Goal: Task Accomplishment & Management: Complete application form

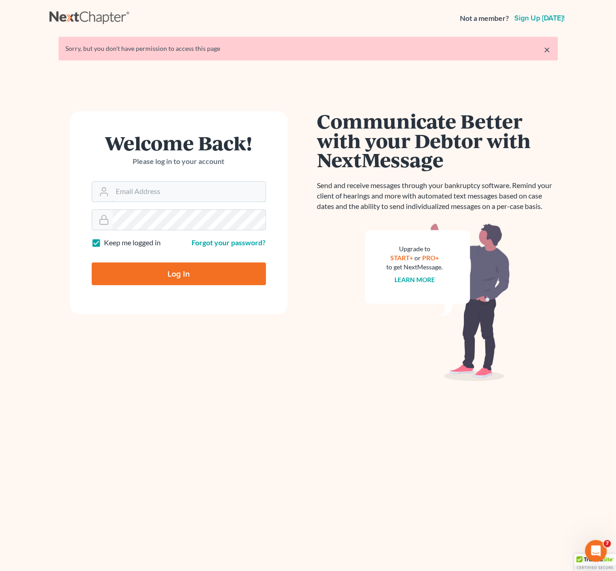
type input "[EMAIL_ADDRESS][DOMAIN_NAME]"
click at [217, 280] on input "Log In" at bounding box center [179, 274] width 174 height 23
type input "Thinking..."
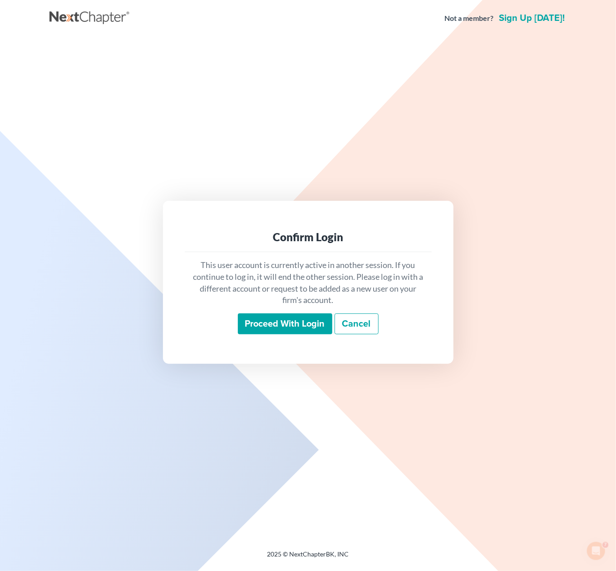
click at [302, 314] on input "Proceed with login" at bounding box center [285, 323] width 94 height 21
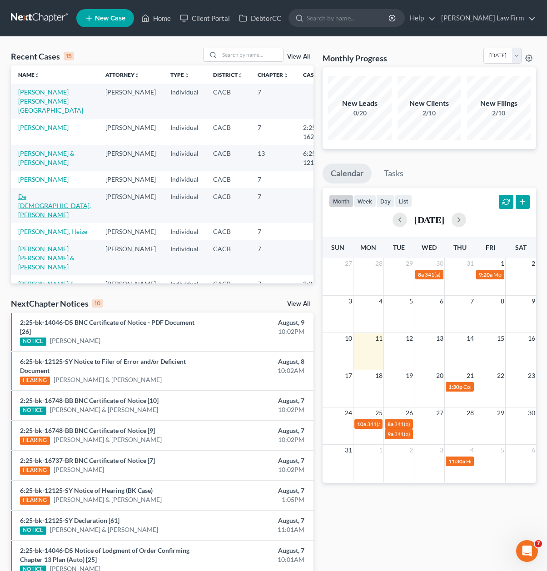
click at [36, 205] on link "De [DEMOGRAPHIC_DATA], [PERSON_NAME]" at bounding box center [54, 206] width 73 height 26
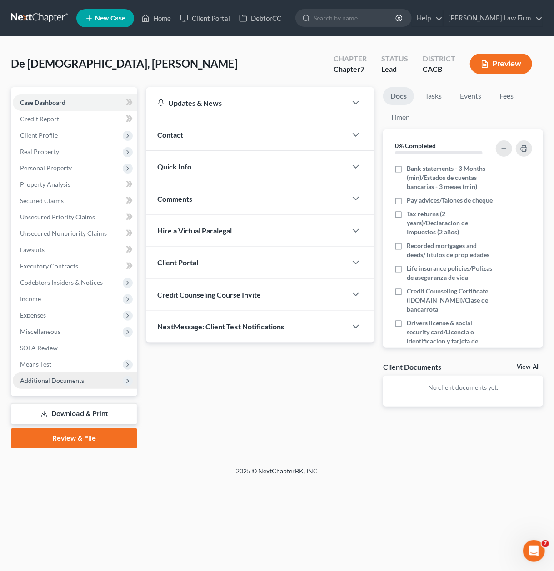
click at [68, 382] on span "Additional Documents" at bounding box center [52, 381] width 64 height 8
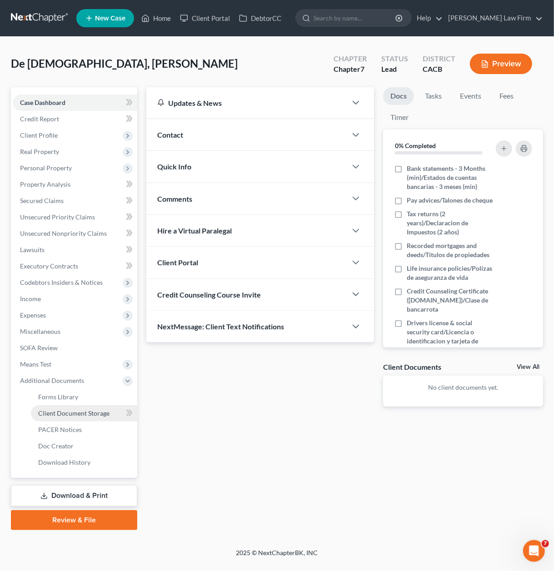
click at [86, 419] on link "Client Document Storage" at bounding box center [84, 413] width 106 height 16
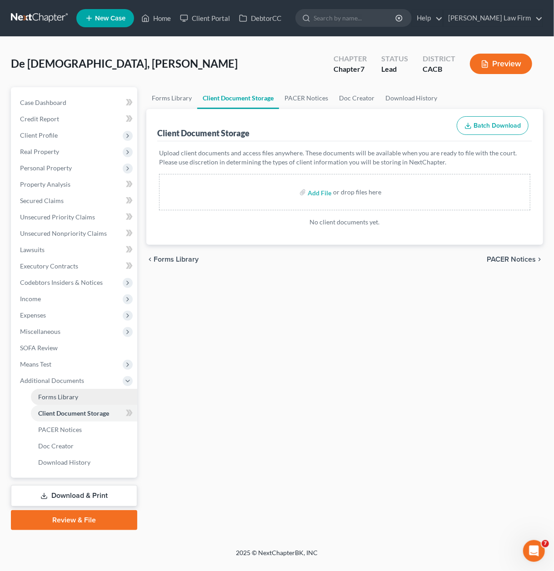
click at [72, 393] on span "Forms Library" at bounding box center [58, 397] width 40 height 8
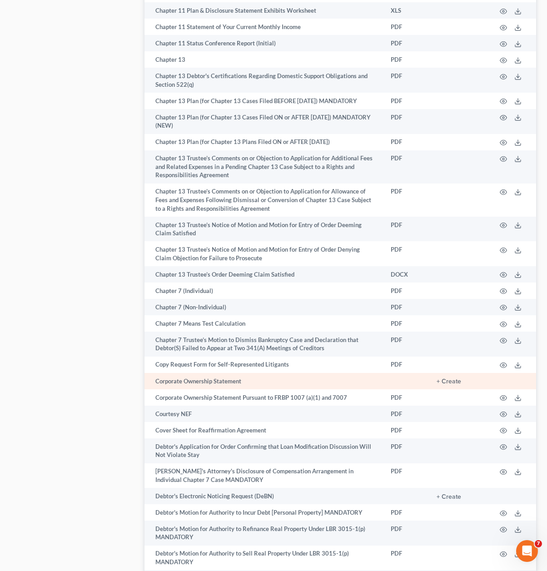
scroll to position [863, 0]
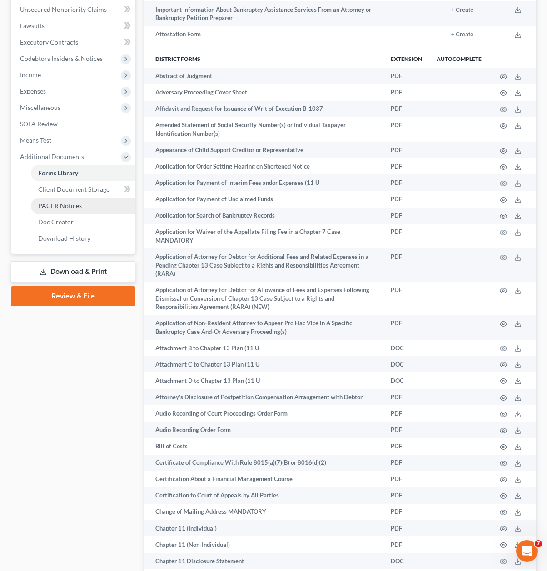
scroll to position [0, 0]
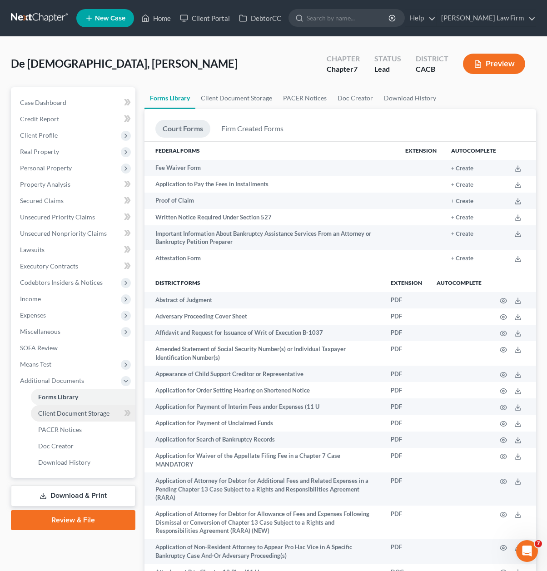
click at [95, 413] on span "Client Document Storage" at bounding box center [73, 413] width 71 height 8
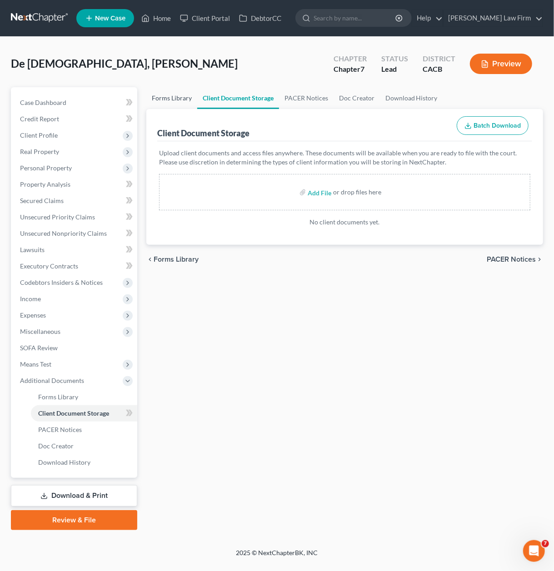
click at [175, 99] on link "Forms Library" at bounding box center [171, 98] width 51 height 22
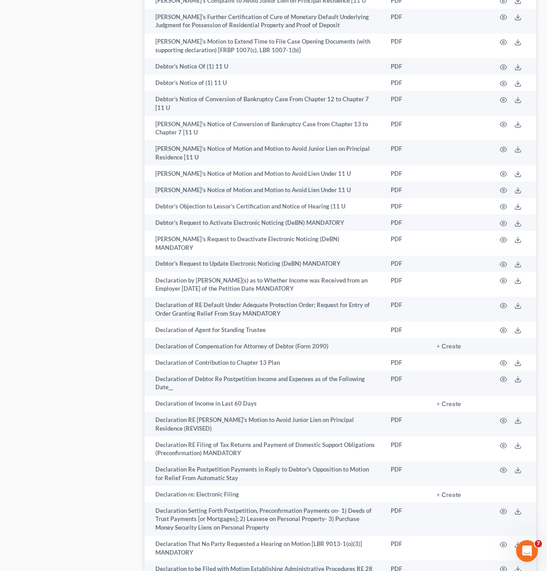
scroll to position [1544, 0]
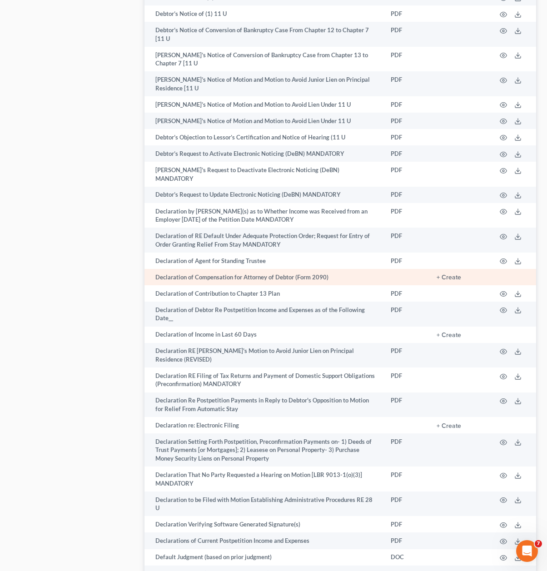
click at [449, 269] on td "+ Create" at bounding box center [458, 277] width 59 height 16
click at [449, 274] on button "+ Create" at bounding box center [448, 277] width 25 height 6
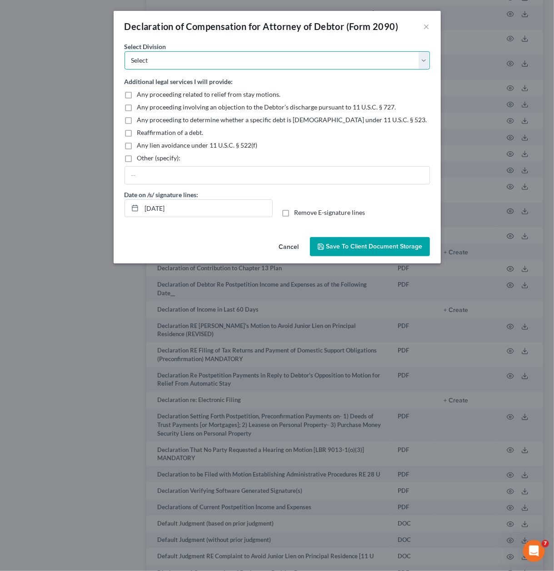
drag, startPoint x: 159, startPoint y: 57, endPoint x: 163, endPoint y: 68, distance: 12.1
click at [159, 57] on select "Select Los Angeles Riverside Santa Ana Northern San Fernando Valley" at bounding box center [276, 60] width 305 height 18
select select "0"
click at [124, 51] on select "Select Los Angeles Riverside Santa Ana Northern San Fernando Valley" at bounding box center [276, 60] width 305 height 18
click at [299, 207] on div "Date on /s/ signature lines: 08/11/2025 Remove E-signature lines" at bounding box center [277, 207] width 314 height 35
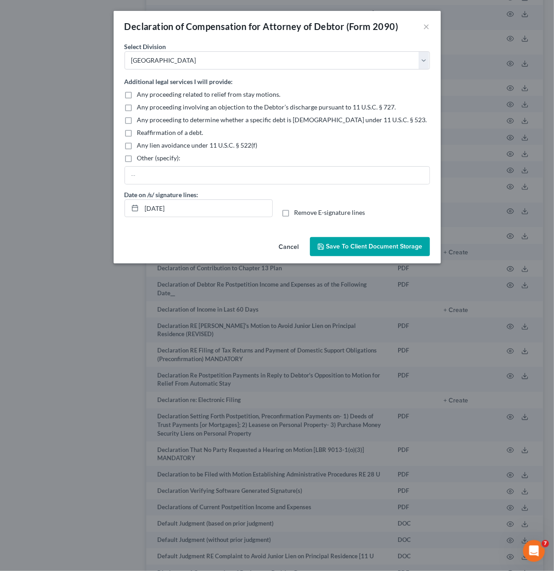
click at [294, 212] on label "Remove E-signature lines" at bounding box center [329, 212] width 71 height 9
click at [298, 212] on input "Remove E-signature lines" at bounding box center [301, 211] width 6 height 6
checkbox input "true"
click at [247, 211] on input "08/11/2025" at bounding box center [207, 208] width 130 height 17
click at [377, 238] on button "Save to Client Document Storage" at bounding box center [370, 246] width 120 height 19
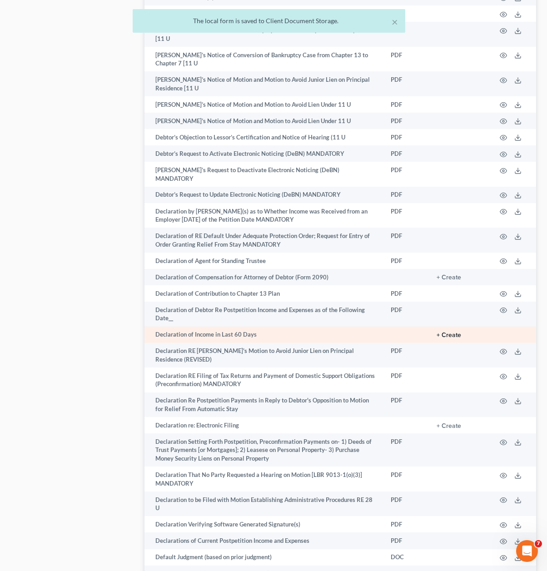
click at [456, 332] on button "+ Create" at bounding box center [448, 335] width 25 height 6
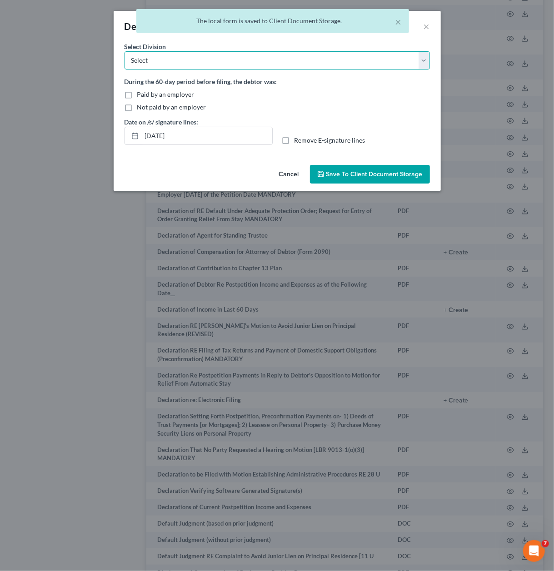
drag, startPoint x: 193, startPoint y: 52, endPoint x: 189, endPoint y: 68, distance: 16.3
click at [193, 53] on select "Select Los Angeles Riverside Santa Ana Northern San Fernando Valley" at bounding box center [276, 60] width 305 height 18
select select "0"
click at [124, 51] on select "Select Los Angeles Riverside Santa Ana Northern San Fernando Valley" at bounding box center [276, 60] width 305 height 18
click at [162, 90] on span "Paid by an employer" at bounding box center [165, 94] width 57 height 8
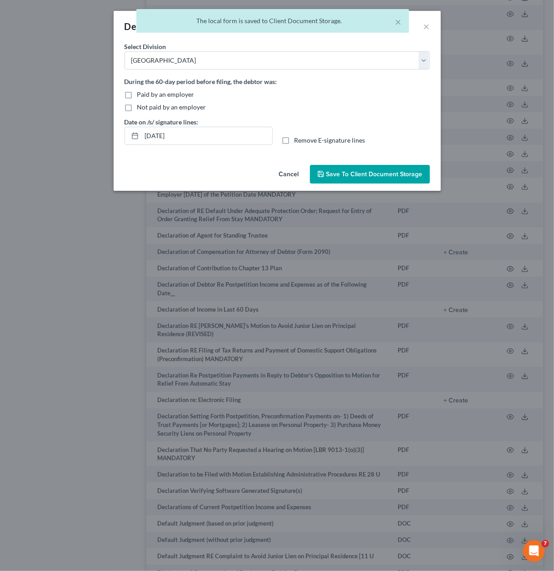
click at [147, 90] on input "Paid by an employer" at bounding box center [144, 93] width 6 height 6
checkbox input "true"
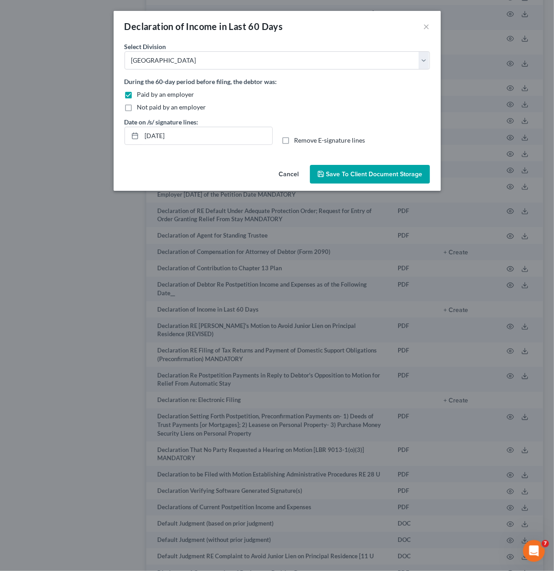
click at [317, 139] on span "Remove E-signature lines" at bounding box center [329, 140] width 71 height 8
click at [304, 139] on input "Remove E-signature lines" at bounding box center [301, 139] width 6 height 6
checkbox input "true"
click at [233, 134] on input "08/11/2025" at bounding box center [207, 135] width 130 height 17
click at [338, 168] on button "Save to Client Document Storage" at bounding box center [370, 174] width 120 height 19
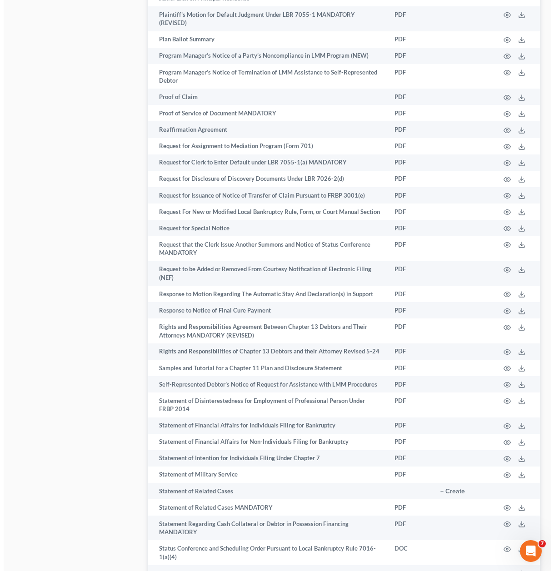
scroll to position [5132, 0]
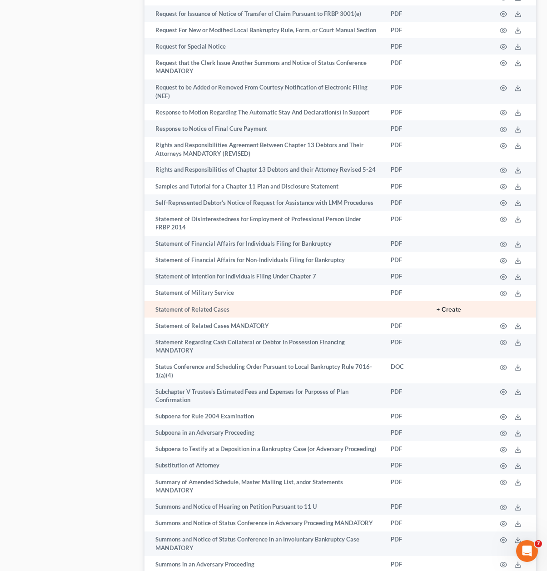
click at [449, 307] on button "+ Create" at bounding box center [448, 310] width 25 height 6
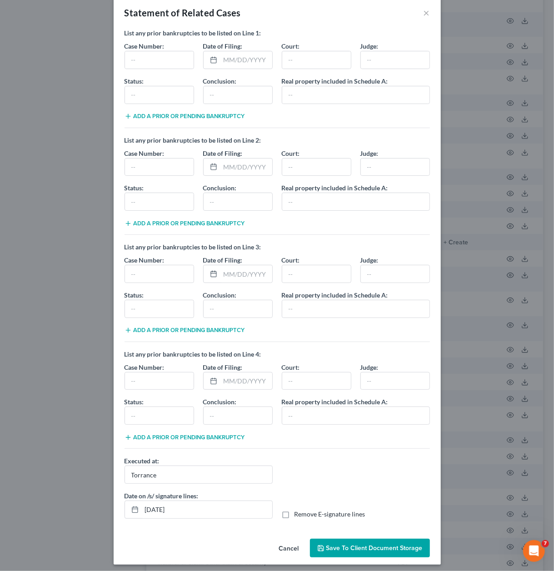
scroll to position [15, 0]
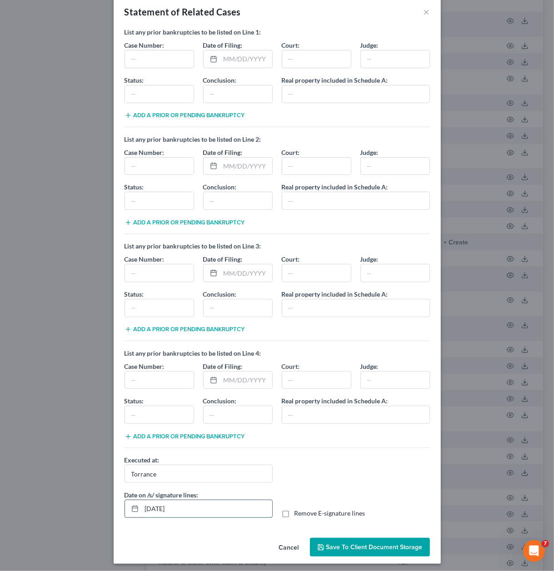
click at [209, 507] on input "08/11/2025" at bounding box center [207, 508] width 130 height 17
click at [323, 509] on label "Remove E-signature lines" at bounding box center [329, 513] width 71 height 9
click at [304, 509] on input "Remove E-signature lines" at bounding box center [301, 512] width 6 height 6
checkbox input "true"
drag, startPoint x: 354, startPoint y: 560, endPoint x: 356, endPoint y: 548, distance: 11.9
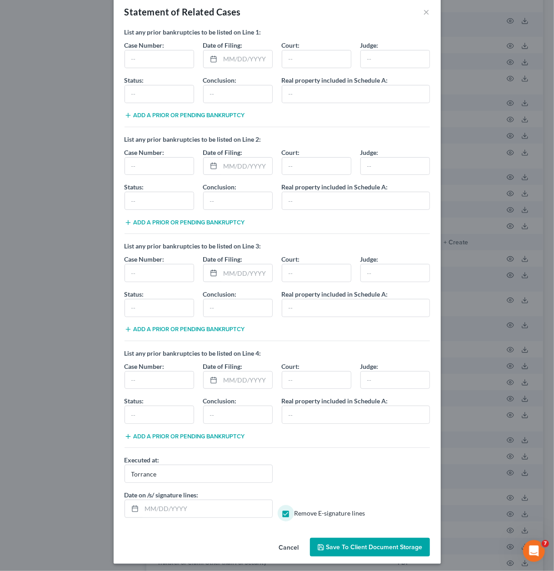
click at [355, 557] on div "Cancel Save to Client Document Storage" at bounding box center [277, 549] width 327 height 30
click at [356, 545] on span "Save to Client Document Storage" at bounding box center [374, 547] width 96 height 8
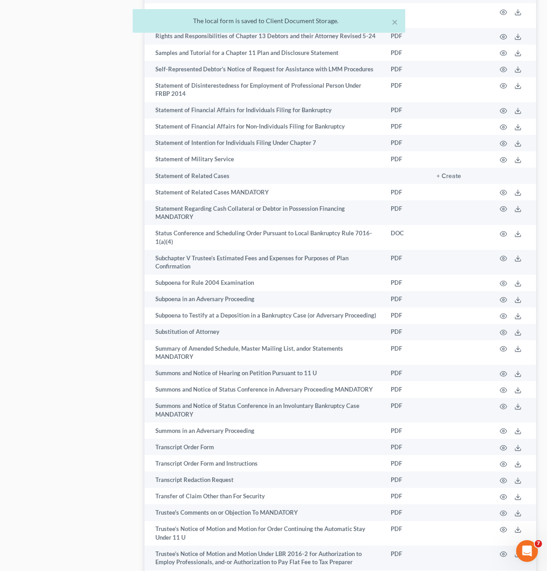
scroll to position [5387, 0]
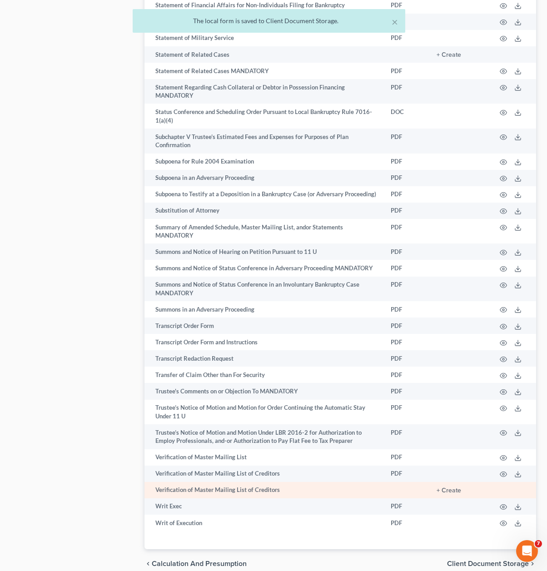
click at [462, 482] on td "+ Create" at bounding box center [458, 490] width 59 height 16
click at [454, 487] on button "+ Create" at bounding box center [448, 490] width 25 height 6
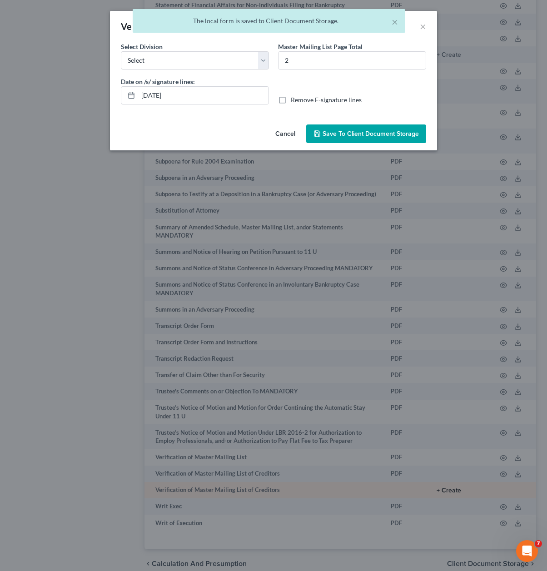
scroll to position [5303, 0]
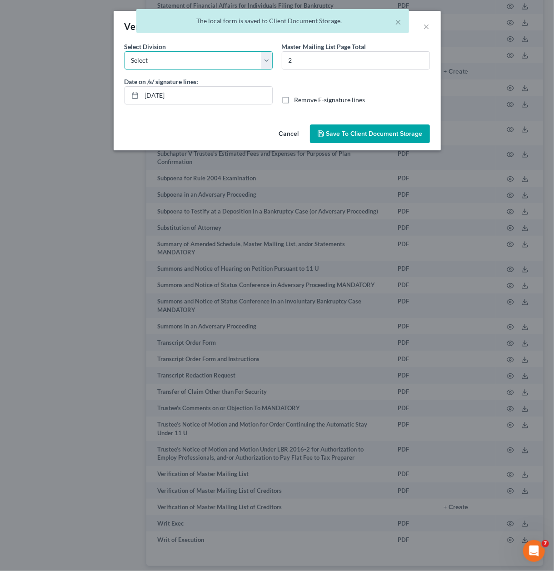
click at [163, 63] on select "Select Los Angeles Riverside Santa Ana Northern San Fernando Valley" at bounding box center [198, 60] width 148 height 18
select select "0"
click at [124, 51] on select "Select Los Angeles Riverside Santa Ana Northern San Fernando Valley" at bounding box center [198, 60] width 148 height 18
click at [198, 93] on input "08/11/2025" at bounding box center [207, 95] width 130 height 17
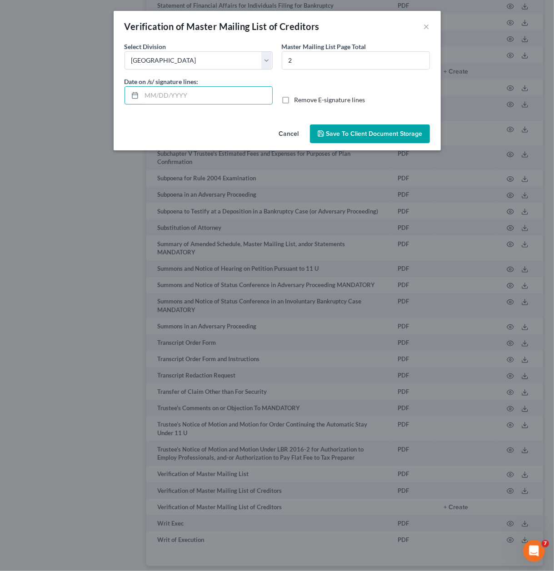
click at [315, 100] on span "Remove E-signature lines" at bounding box center [329, 100] width 71 height 8
click at [304, 100] on input "Remove E-signature lines" at bounding box center [301, 98] width 6 height 6
checkbox input "true"
click at [357, 128] on button "Save to Client Document Storage" at bounding box center [370, 133] width 120 height 19
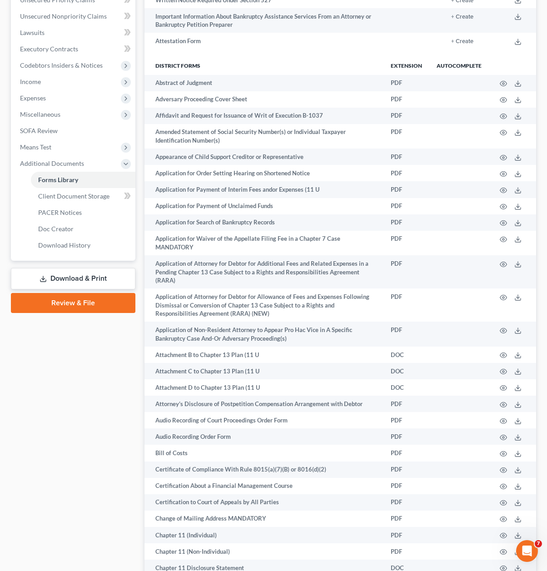
scroll to position [216, 0]
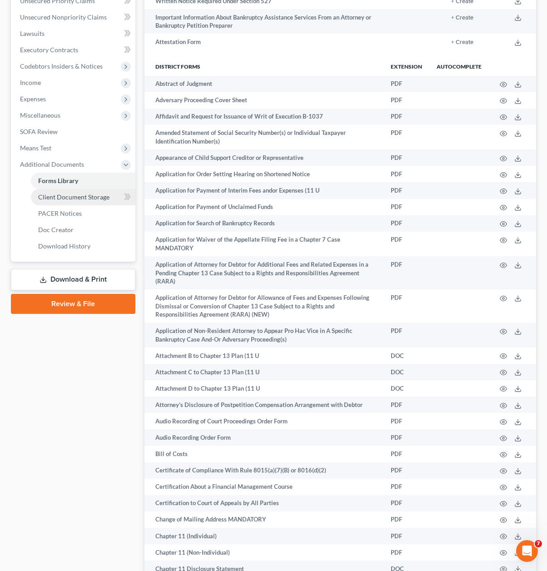
click at [73, 194] on span "Client Document Storage" at bounding box center [73, 197] width 71 height 8
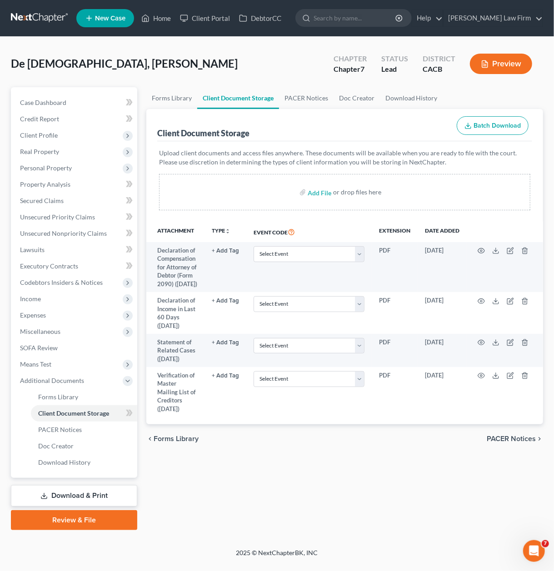
click at [79, 497] on link "Download & Print" at bounding box center [74, 495] width 126 height 21
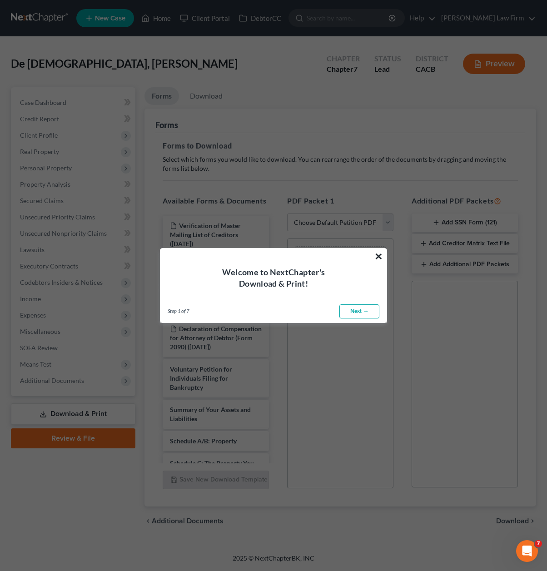
click at [379, 256] on button "×" at bounding box center [378, 256] width 9 height 15
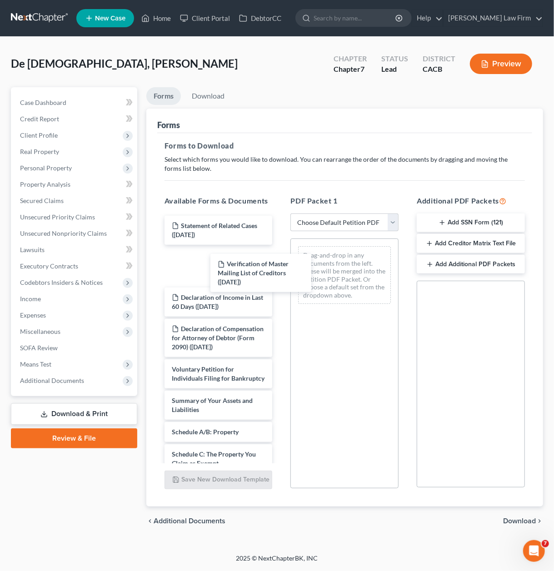
drag, startPoint x: 199, startPoint y: 237, endPoint x: 270, endPoint y: 282, distance: 84.2
click at [280, 306] on div "Verification of Master Mailing List of Creditors (08/11/2025) Verification of M…" at bounding box center [218, 559] width 123 height 687
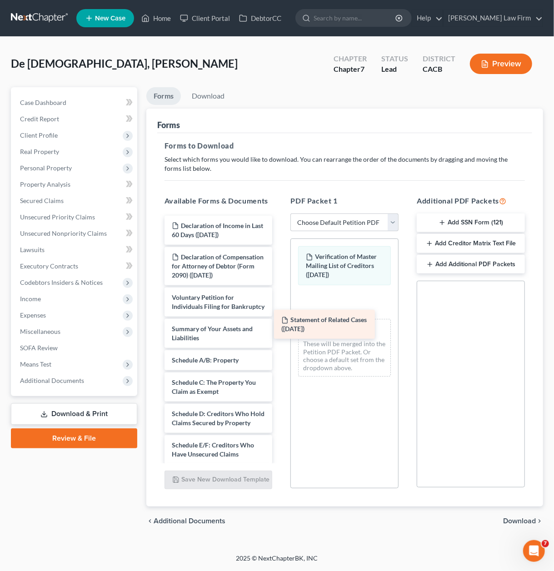
drag, startPoint x: 211, startPoint y: 227, endPoint x: 320, endPoint y: 321, distance: 144.2
click at [280, 321] on div "Statement of Related Cases (08/11/2025) Statement of Related Cases (08/11/2025)…" at bounding box center [218, 523] width 123 height 615
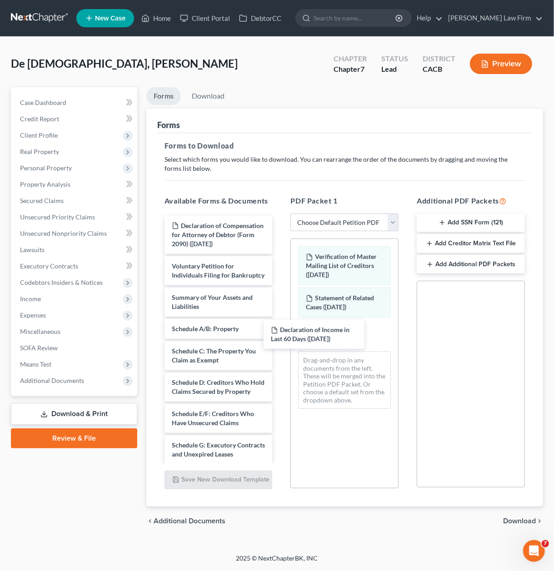
drag, startPoint x: 220, startPoint y: 236, endPoint x: 289, endPoint y: 307, distance: 98.3
click at [280, 347] on div "Declaration of Income in Last 60 Days (08/11/2025) Declaration of Income in Las…" at bounding box center [218, 508] width 123 height 584
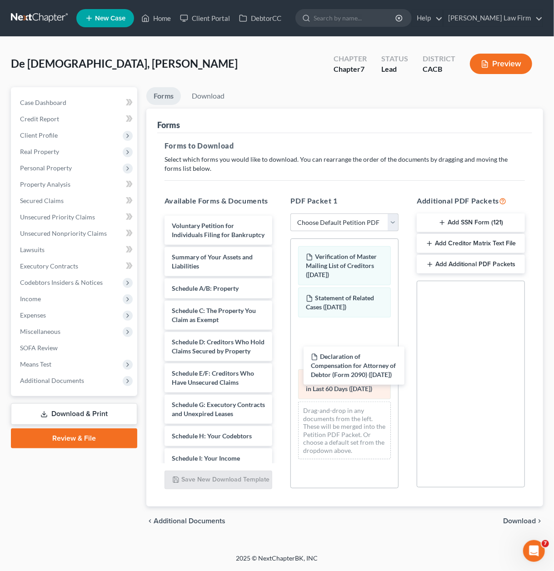
drag, startPoint x: 270, startPoint y: 288, endPoint x: 357, endPoint y: 373, distance: 121.1
click at [280, 374] on div "Declaration of Compensation for Attorney of Debtor (Form 2090) (08/11/2025) Dec…" at bounding box center [218, 488] width 123 height 544
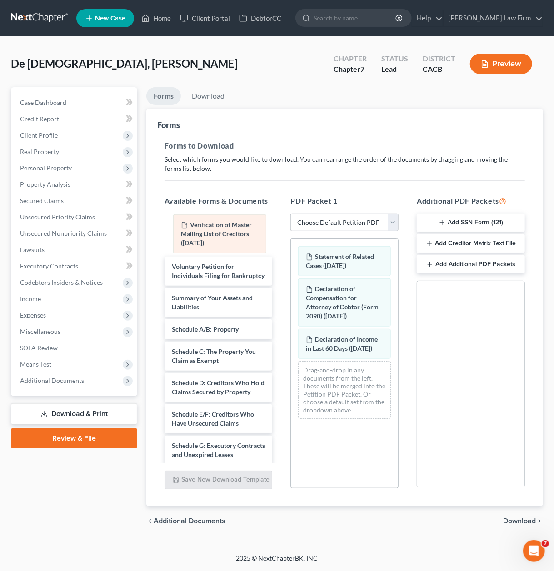
drag, startPoint x: 339, startPoint y: 259, endPoint x: 214, endPoint y: 228, distance: 128.7
click at [291, 239] on div "Verification of Master Mailing List of Creditors (08/11/2025) Verification of M…" at bounding box center [344, 332] width 107 height 187
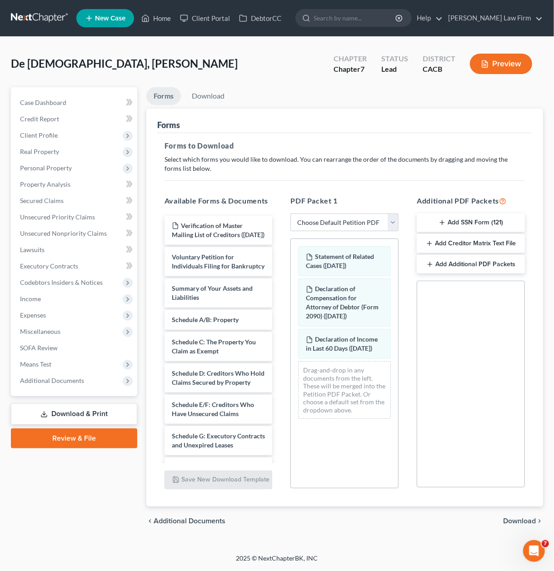
click at [526, 523] on span "Download" at bounding box center [519, 520] width 33 height 7
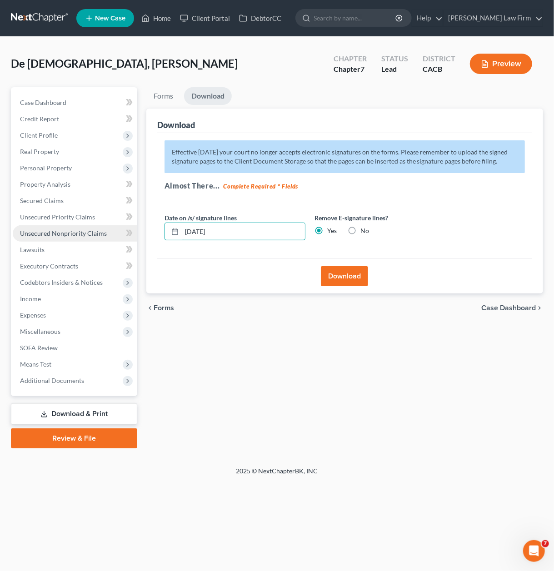
drag, startPoint x: 139, startPoint y: 241, endPoint x: 119, endPoint y: 230, distance: 22.5
click at [120, 230] on div "Petition Navigation Case Dashboard Payments Invoices Payments Payments Credit R…" at bounding box center [276, 267] width 541 height 361
click at [356, 268] on button "Download" at bounding box center [344, 276] width 47 height 20
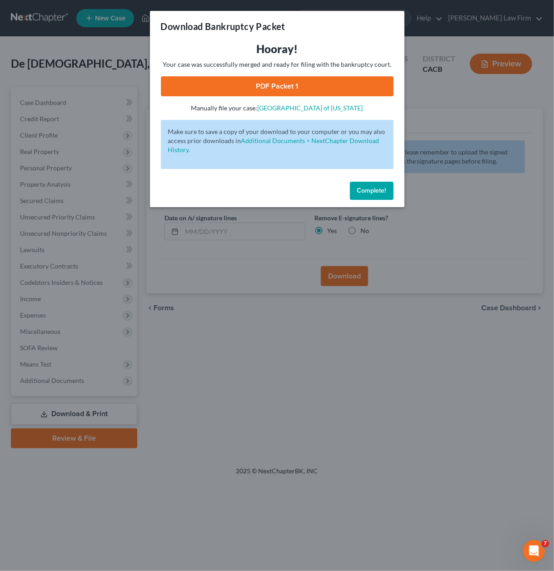
click at [285, 87] on link "PDF Packet 1" at bounding box center [277, 86] width 233 height 20
drag, startPoint x: 376, startPoint y: 191, endPoint x: 550, endPoint y: 213, distance: 175.8
click at [377, 191] on span "Complete!" at bounding box center [371, 191] width 29 height 8
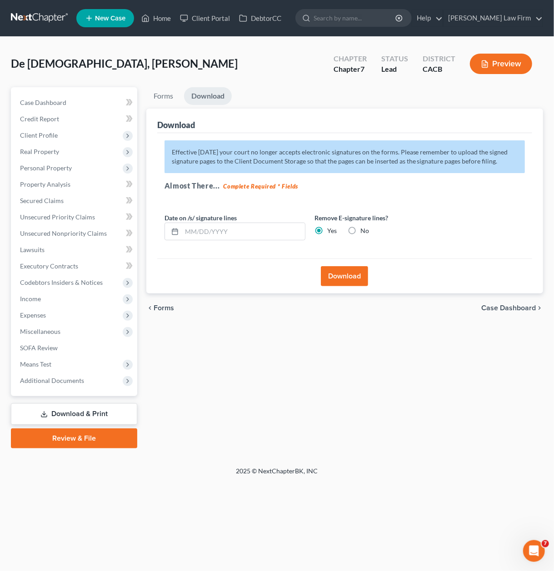
click at [88, 414] on link "Download & Print" at bounding box center [74, 413] width 126 height 21
drag, startPoint x: 93, startPoint y: 401, endPoint x: 95, endPoint y: 411, distance: 10.4
click at [93, 401] on div "Case Dashboard Payments Invoices Payments Payments Credit Report Client Profile" at bounding box center [73, 267] width 135 height 361
click at [96, 414] on link "Download & Print" at bounding box center [74, 413] width 126 height 21
click at [30, 94] on link "Case Dashboard" at bounding box center [75, 102] width 124 height 16
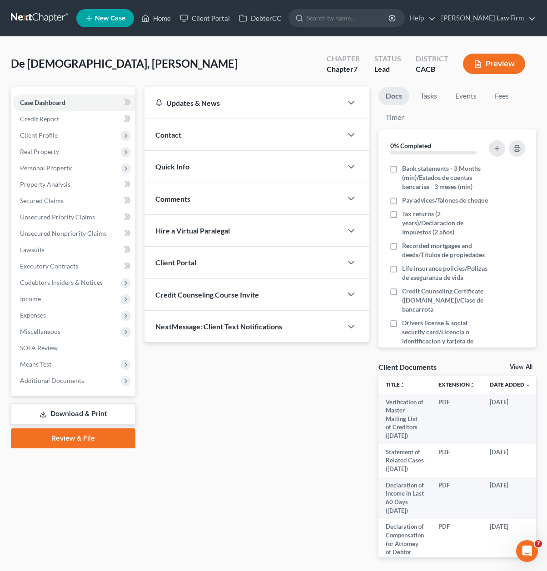
drag, startPoint x: 78, startPoint y: 413, endPoint x: 98, endPoint y: 378, distance: 40.1
click at [78, 413] on link "Download & Print" at bounding box center [73, 413] width 124 height 21
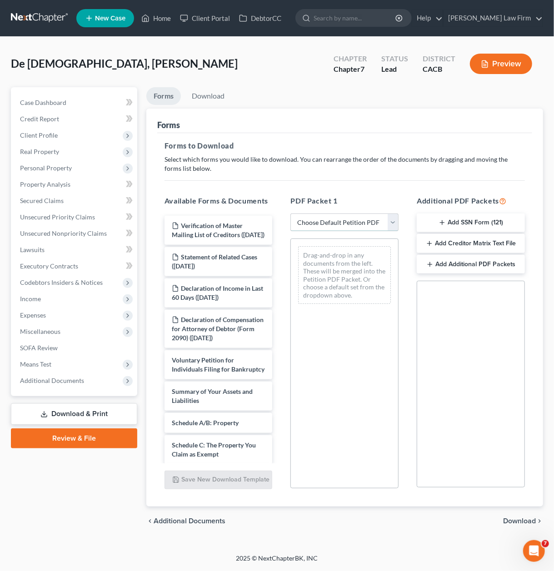
click at [316, 219] on select "Choose Default Petition PDF Packet Complete Bankruptcy Petition (all forms and …" at bounding box center [344, 222] width 108 height 18
select select "0"
click at [290, 213] on select "Choose Default Petition PDF Packet Complete Bankruptcy Petition (all forms and …" at bounding box center [344, 222] width 108 height 18
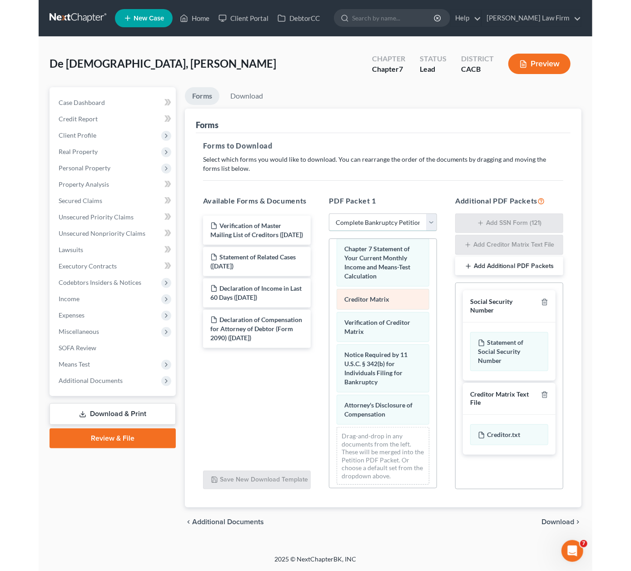
scroll to position [489, 0]
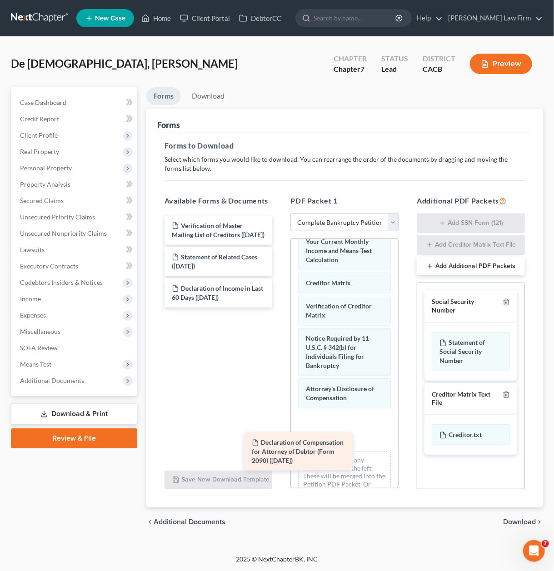
drag, startPoint x: 258, startPoint y: 367, endPoint x: 323, endPoint y: 461, distance: 114.4
click at [280, 307] on div "Declaration of Compensation for Attorney of Debtor (Form 2090) (08/11/2025) Ver…" at bounding box center [218, 262] width 123 height 92
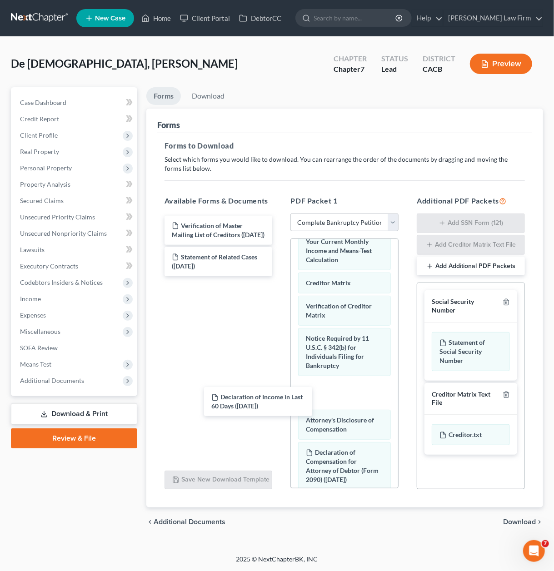
drag, startPoint x: 265, startPoint y: 354, endPoint x: 262, endPoint y: 320, distance: 34.7
click at [280, 276] on div "Declaration of Income in Last 60 Days (08/11/2025) Verification of Master Maili…" at bounding box center [218, 246] width 123 height 60
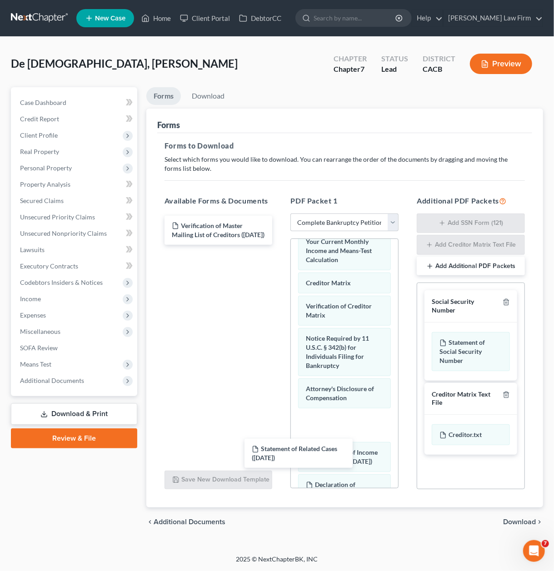
drag, startPoint x: 233, startPoint y: 263, endPoint x: 311, endPoint y: 436, distance: 189.5
click at [280, 245] on div "Statement of Related Cases (08/11/2025) Verification of Master Mailing List of …" at bounding box center [218, 230] width 123 height 29
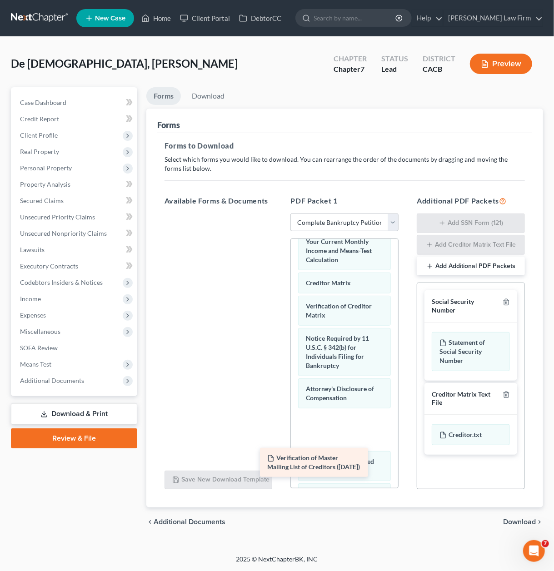
drag, startPoint x: 200, startPoint y: 232, endPoint x: 300, endPoint y: 456, distance: 244.8
click at [280, 213] on div "Verification of Master Mailing List of Creditors (08/11/2025) Verification of M…" at bounding box center [218, 213] width 123 height 0
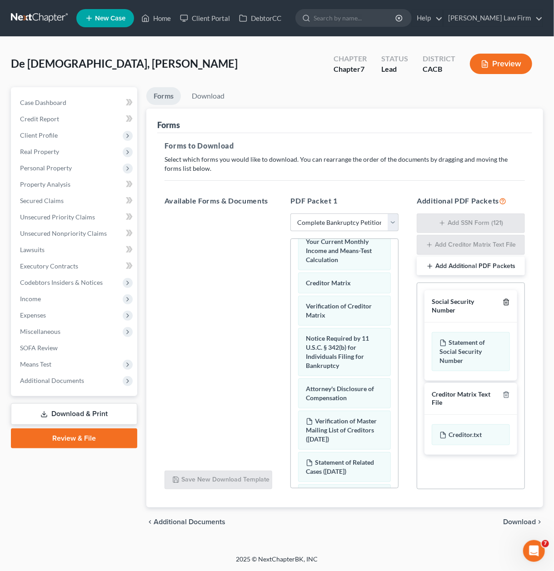
click at [507, 302] on icon "button" at bounding box center [505, 301] width 7 height 7
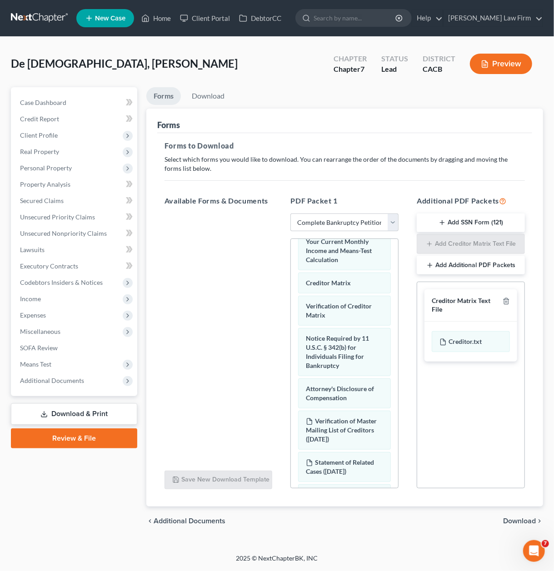
click at [518, 523] on span "Download" at bounding box center [519, 520] width 33 height 7
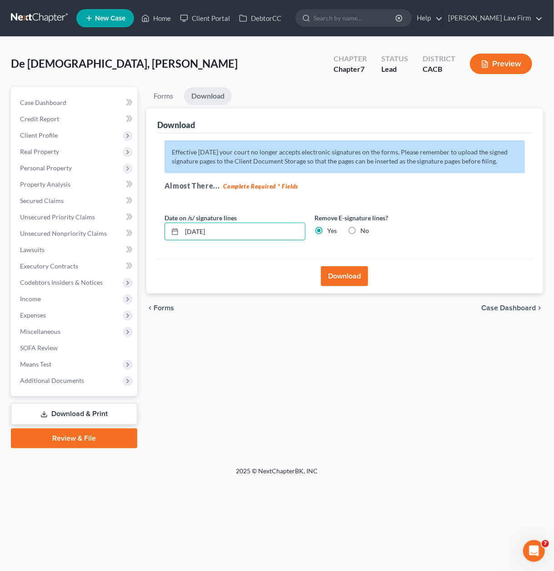
drag, startPoint x: 248, startPoint y: 232, endPoint x: 140, endPoint y: 241, distance: 108.5
click at [141, 240] on div "Petition Navigation Case Dashboard Payments Invoices Payments Payments Credit R…" at bounding box center [276, 267] width 541 height 361
click at [346, 281] on button "Download" at bounding box center [344, 276] width 47 height 20
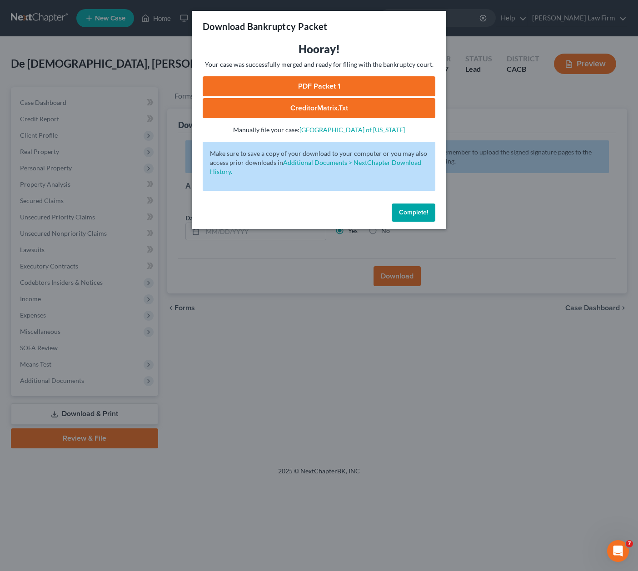
click at [349, 89] on link "PDF Packet 1" at bounding box center [319, 86] width 233 height 20
drag, startPoint x: 427, startPoint y: 215, endPoint x: 379, endPoint y: 168, distance: 67.8
click at [427, 215] on span "Complete!" at bounding box center [413, 212] width 29 height 8
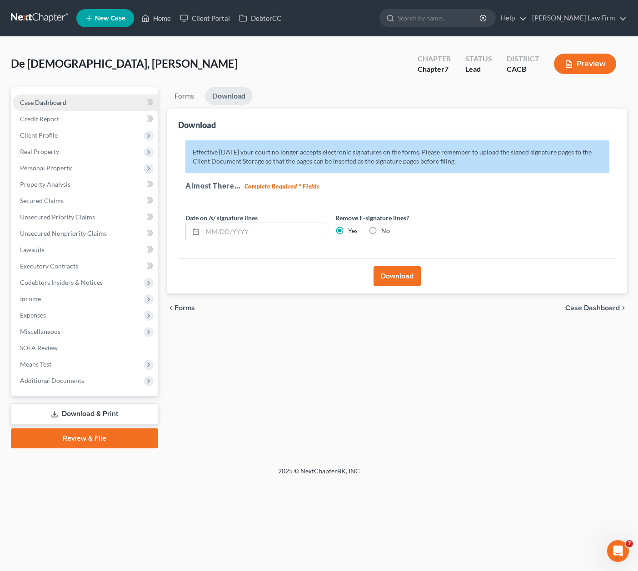
click at [40, 104] on span "Case Dashboard" at bounding box center [43, 103] width 46 height 8
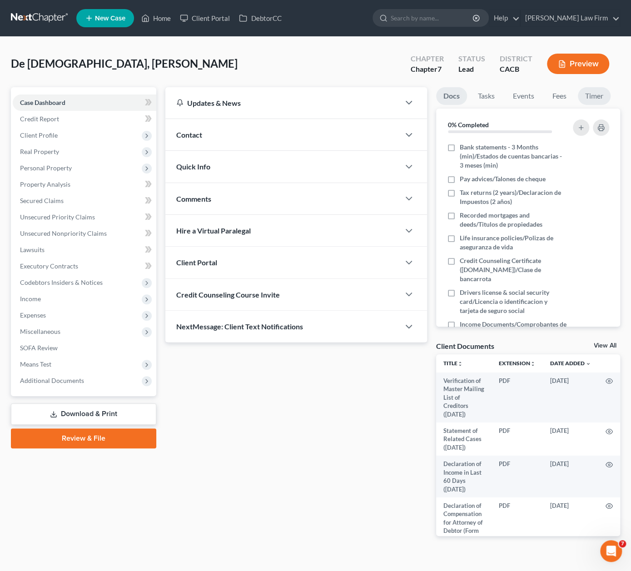
click at [598, 99] on link "Timer" at bounding box center [594, 96] width 33 height 18
